Goal: Task Accomplishment & Management: Manage account settings

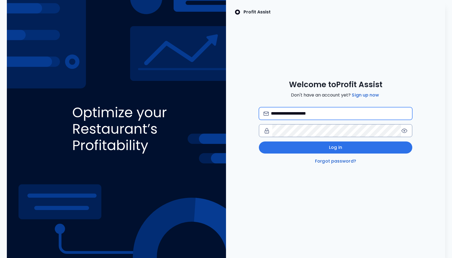
type input "**********"
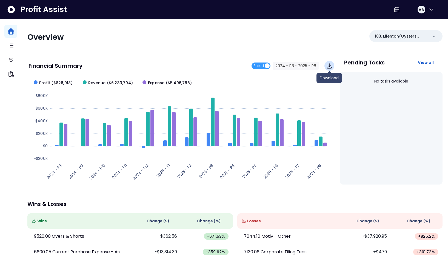
click at [329, 67] on icon "Download" at bounding box center [329, 66] width 4 height 5
click at [224, 41] on div "Overview" at bounding box center [129, 37] width 204 height 10
click at [265, 66] on span "Period" at bounding box center [260, 65] width 19 height 7
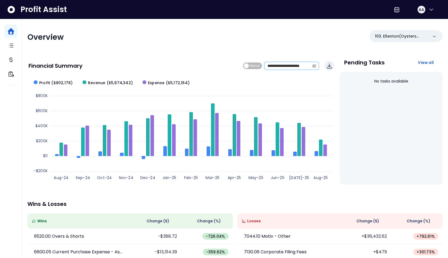
click at [314, 65] on icon "calendar" at bounding box center [313, 66] width 3 height 3
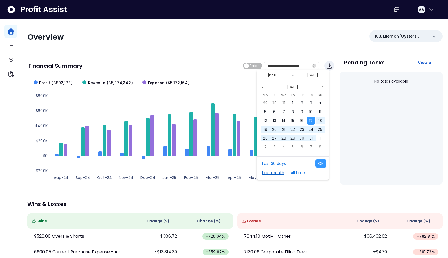
click at [276, 173] on button "Last month" at bounding box center [272, 172] width 27 height 8
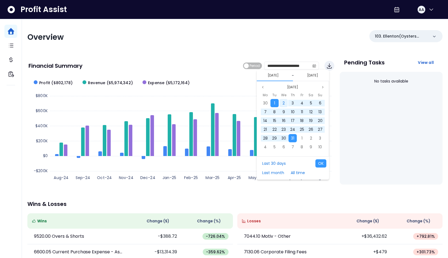
click at [284, 102] on span "2" at bounding box center [283, 102] width 2 height 5
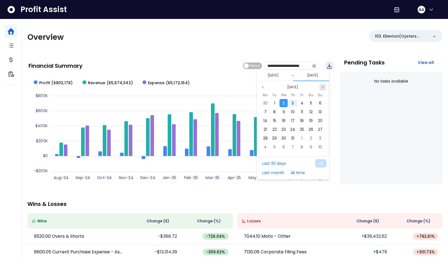
click at [321, 87] on icon "page next" at bounding box center [322, 86] width 3 height 3
click at [274, 112] on span "5" at bounding box center [274, 111] width 2 height 5
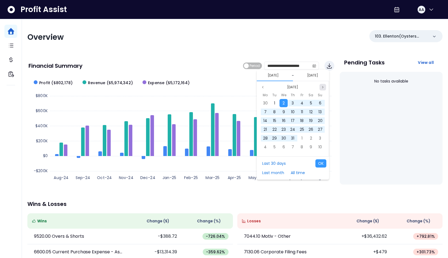
click at [322, 87] on icon "page next" at bounding box center [322, 86] width 3 height 3
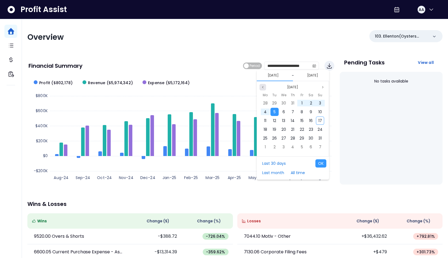
click at [264, 88] on icon "page previous" at bounding box center [262, 86] width 3 height 3
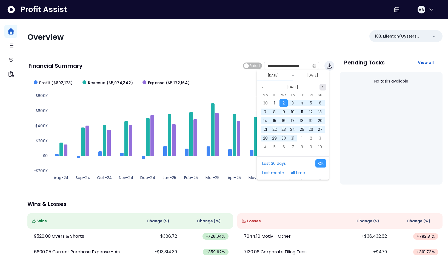
click at [323, 86] on icon "page next" at bounding box center [322, 86] width 3 height 3
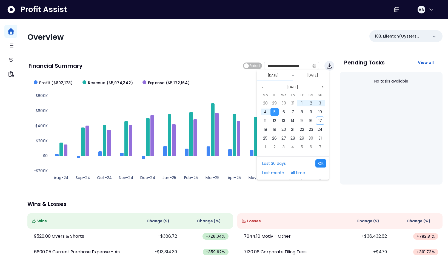
click at [319, 164] on button "OK" at bounding box center [320, 163] width 11 height 8
type input "**********"
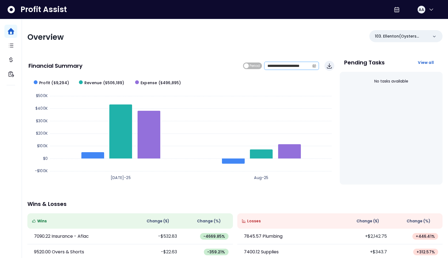
click at [314, 67] on icon "calendar" at bounding box center [314, 65] width 2 height 1
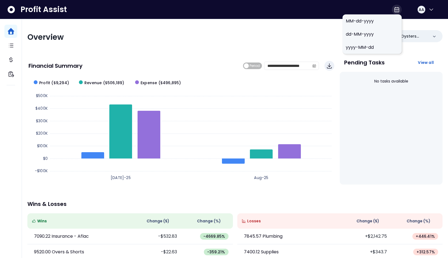
click at [396, 9] on icon at bounding box center [396, 9] width 4 height 5
click at [371, 21] on span "MM-dd-yyyy" at bounding box center [371, 21] width 53 height 7
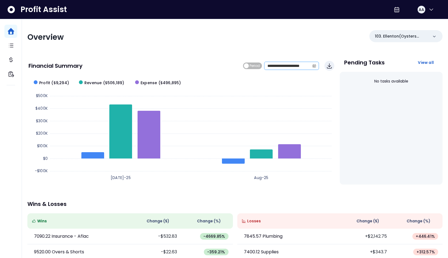
click at [314, 67] on icon "calendar" at bounding box center [314, 66] width 4 height 4
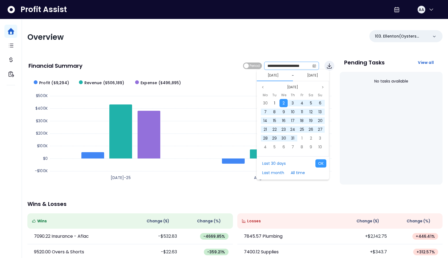
click at [315, 67] on icon "calendar" at bounding box center [314, 66] width 4 height 4
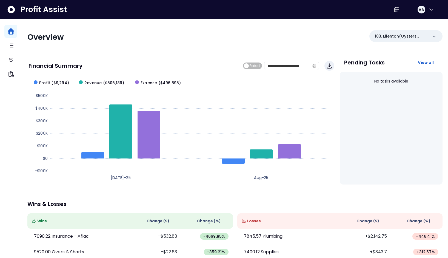
click at [293, 50] on div "**********" at bounding box center [235, 181] width 426 height 324
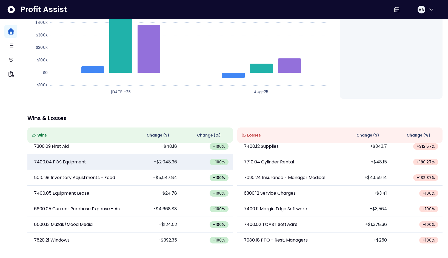
scroll to position [180, 0]
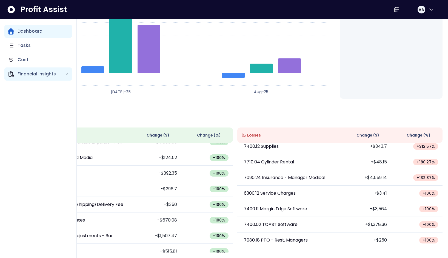
click at [33, 74] on p "Financial Insights" at bounding box center [41, 74] width 47 height 7
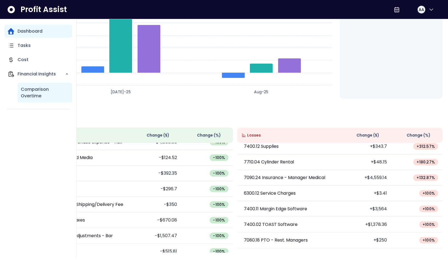
click at [29, 89] on p "Comparison Overtime" at bounding box center [45, 92] width 48 height 13
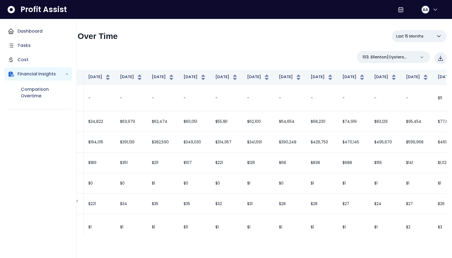
click at [63, 73] on p "Financial Insights" at bounding box center [41, 74] width 47 height 7
click at [26, 59] on p "Cost" at bounding box center [23, 59] width 11 height 7
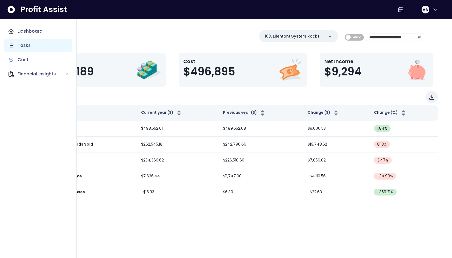
click at [23, 46] on p "Tasks" at bounding box center [24, 45] width 13 height 7
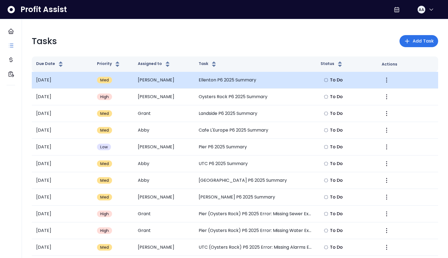
click at [206, 79] on td "Ellenton P6 2025 Summary" at bounding box center [255, 80] width 122 height 17
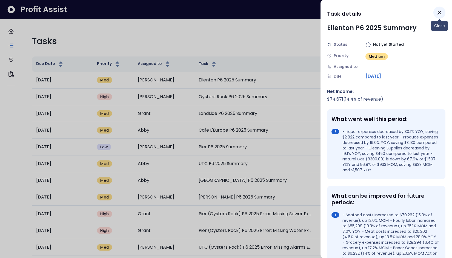
click at [439, 12] on icon "Close" at bounding box center [439, 12] width 7 height 7
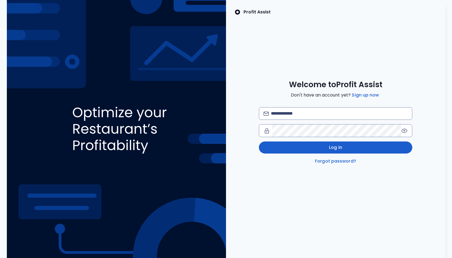
click at [345, 149] on button "Log in" at bounding box center [335, 147] width 153 height 12
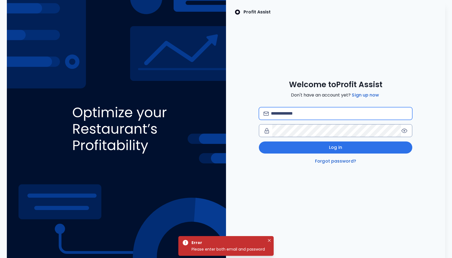
click at [296, 113] on input "email" at bounding box center [339, 113] width 137 height 12
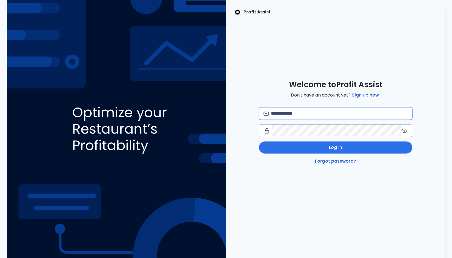
type input "**********"
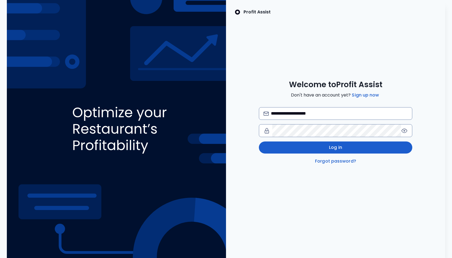
click at [343, 148] on button "Log in" at bounding box center [335, 147] width 153 height 12
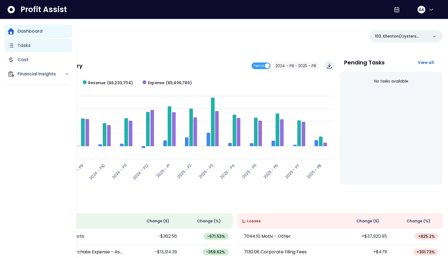
click at [24, 48] on p "Tasks" at bounding box center [24, 45] width 13 height 7
